Goal: Task Accomplishment & Management: Manage account settings

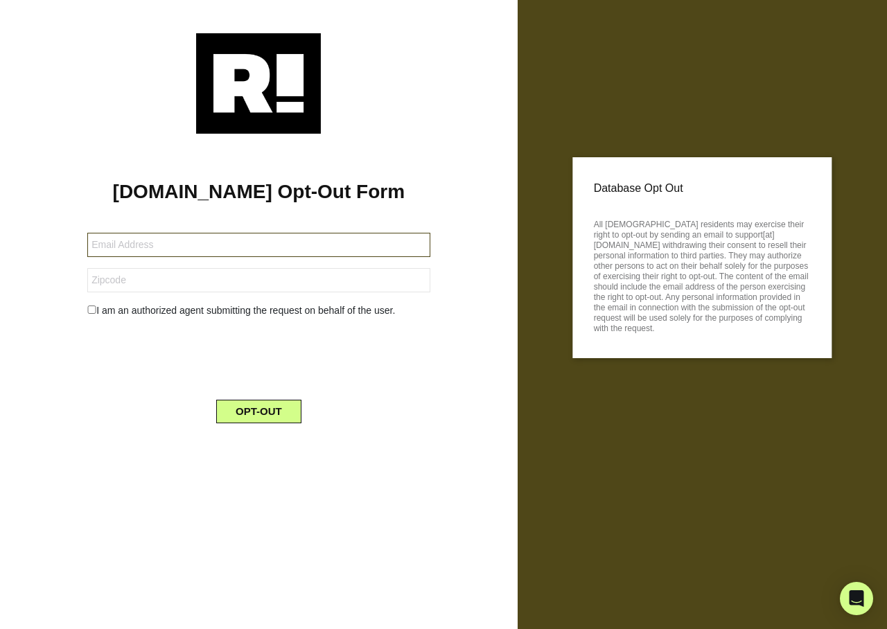
type input "[EMAIL_ADDRESS][DOMAIN_NAME]"
type input "76639"
type input "[EMAIL_ADDRESS][DOMAIN_NAME]"
type input "76639"
type input "[EMAIL_ADDRESS][DOMAIN_NAME]"
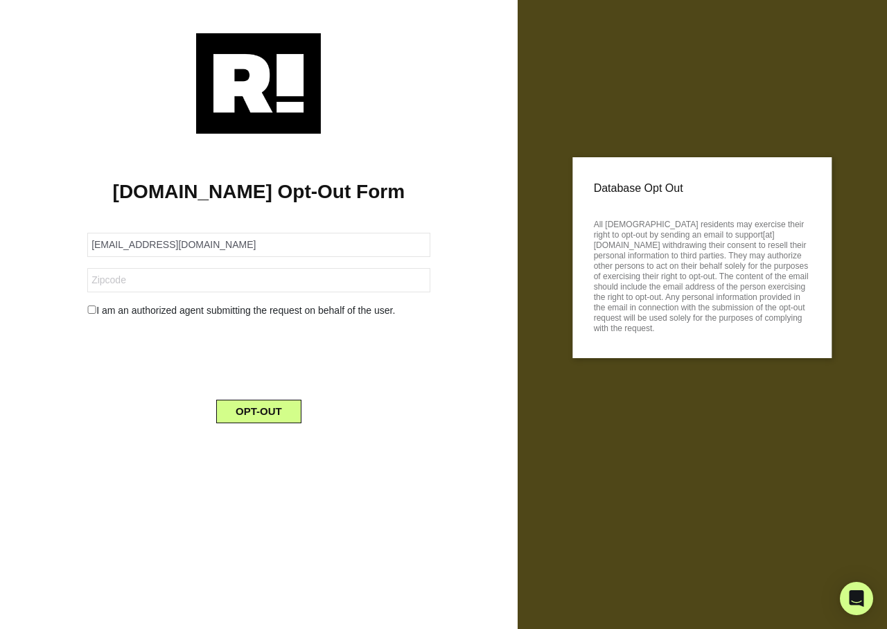
type input "76639"
